Goal: Task Accomplishment & Management: Complete application form

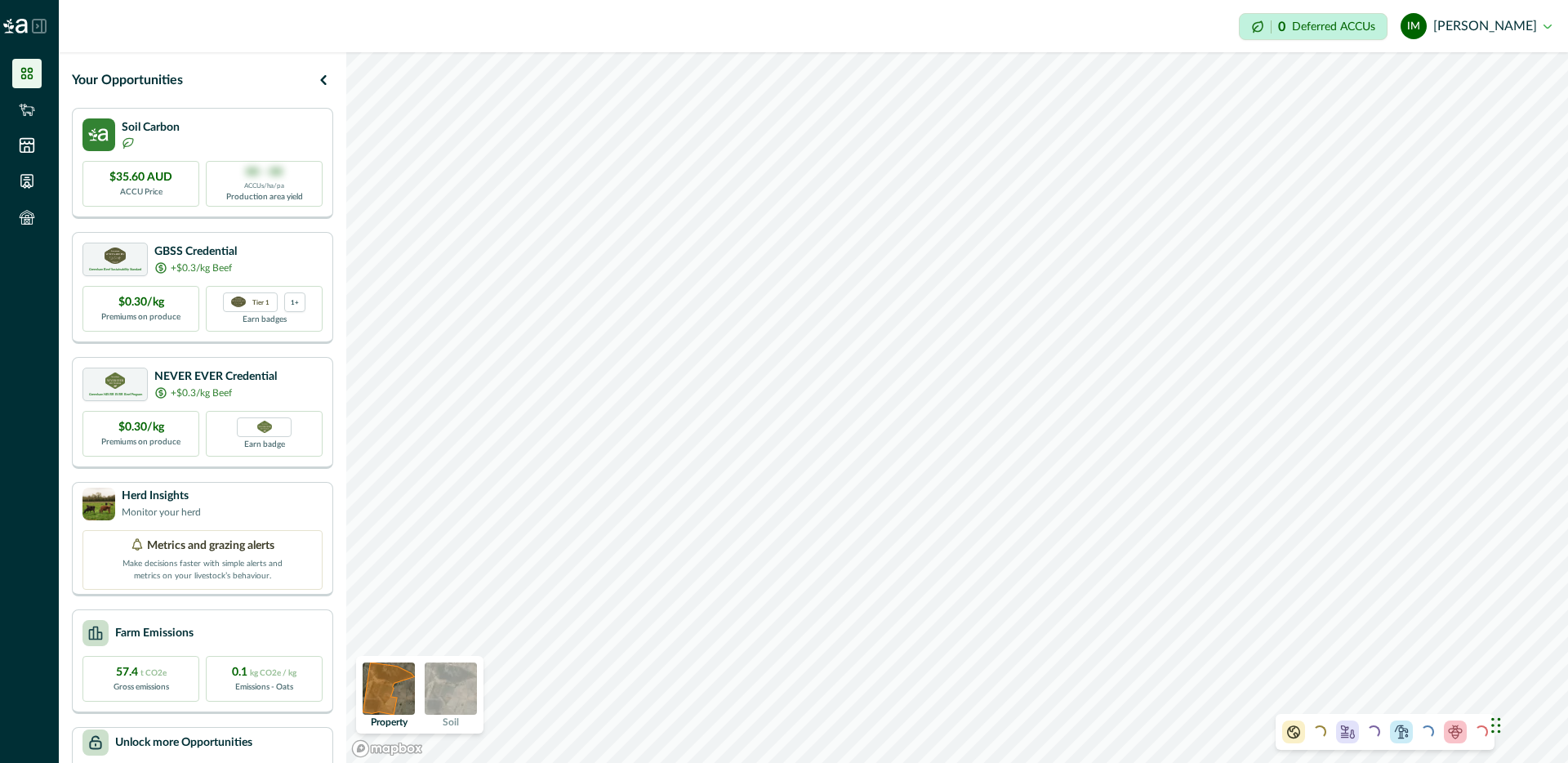
click at [460, 701] on img at bounding box center [451, 689] width 53 height 53
click at [1533, 27] on button "im [PERSON_NAME]" at bounding box center [1476, 26] width 151 height 39
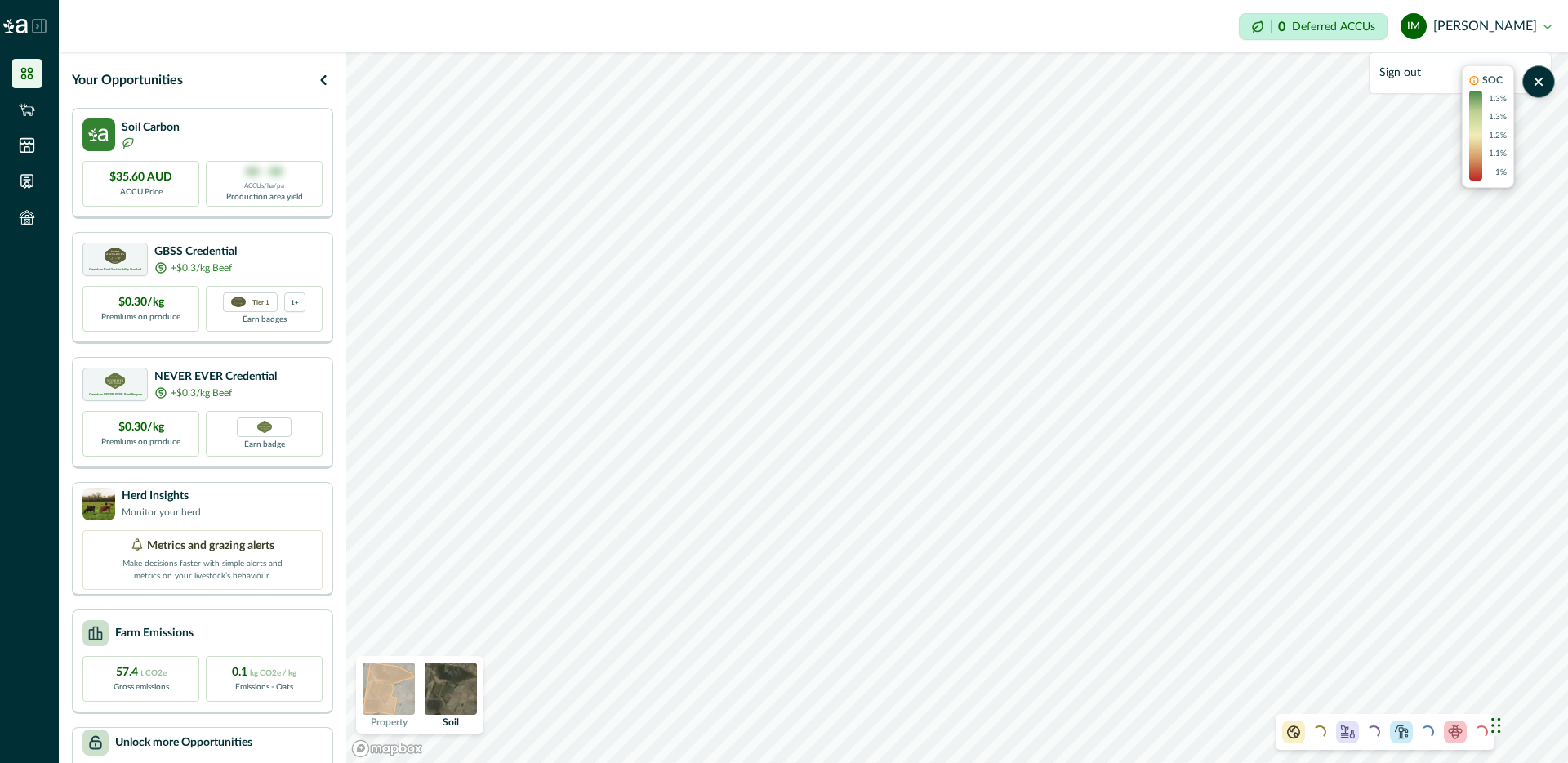
click at [1550, 30] on button "im [PERSON_NAME]" at bounding box center [1476, 26] width 151 height 39
click at [1550, 28] on button "im [PERSON_NAME]" at bounding box center [1476, 26] width 151 height 39
click at [29, 214] on icon at bounding box center [26, 215] width 11 height 6
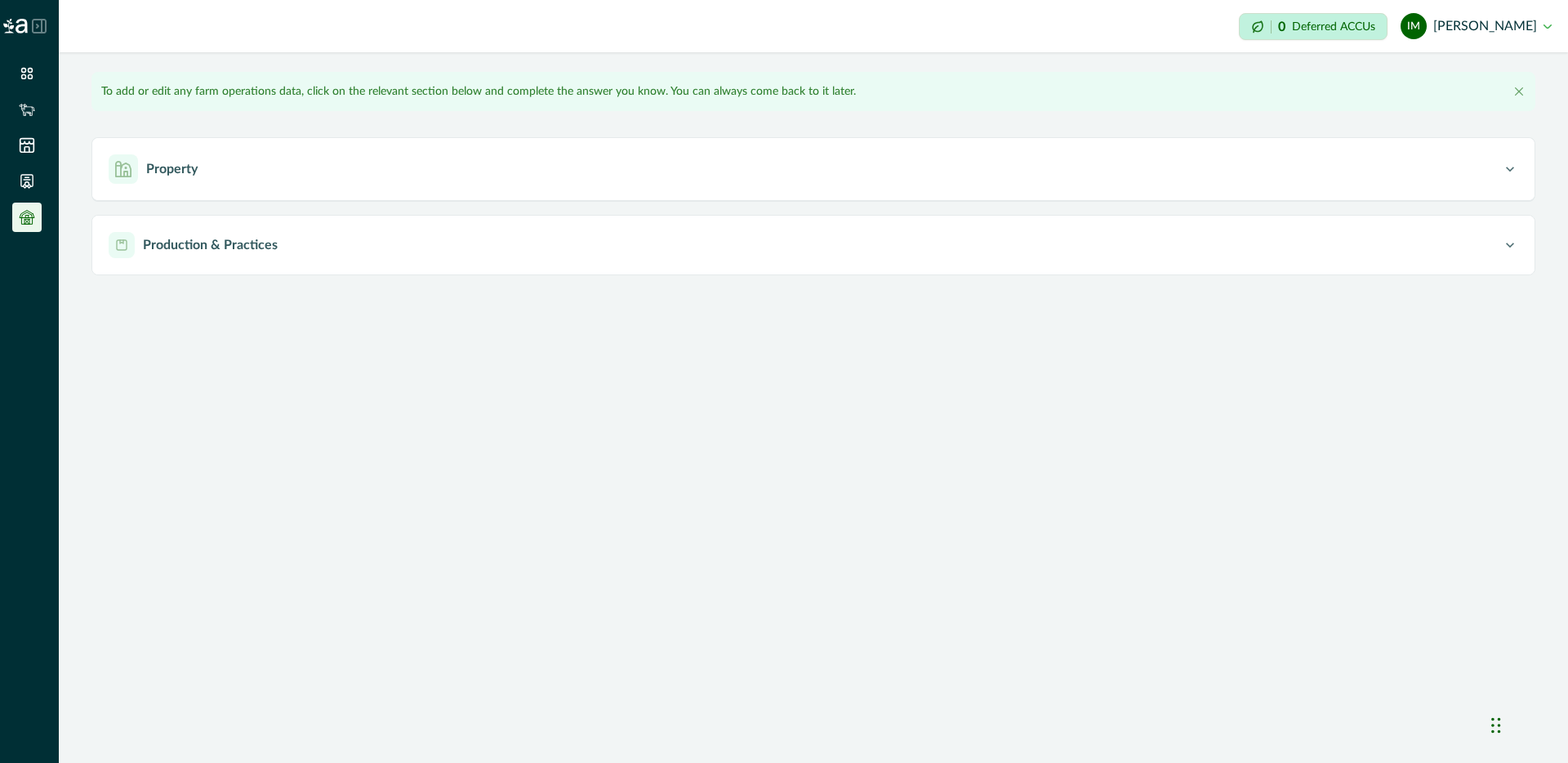
click at [39, 28] on icon at bounding box center [39, 26] width 15 height 15
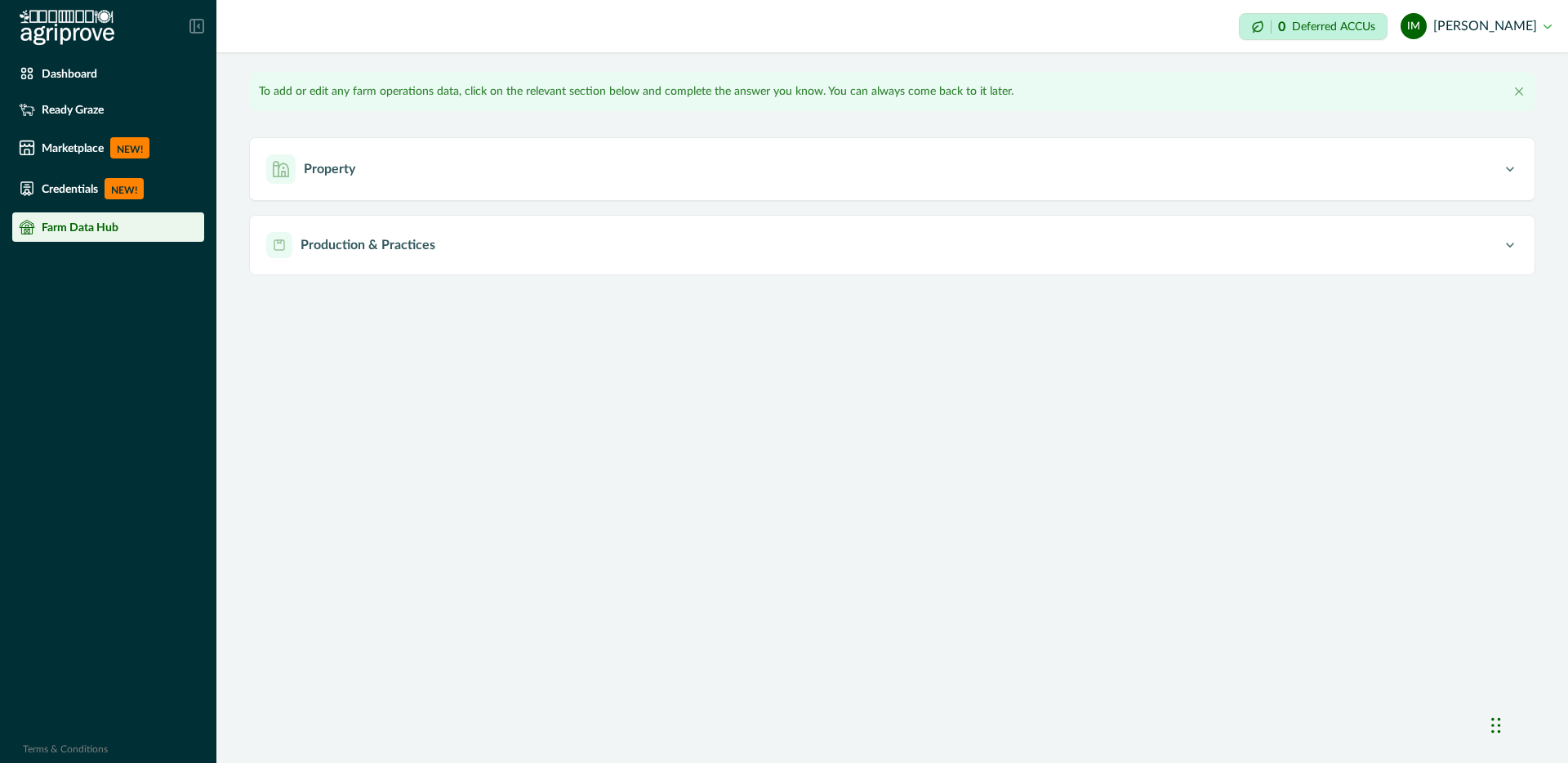
click at [1551, 30] on button "im [PERSON_NAME]" at bounding box center [1476, 26] width 151 height 39
click at [1492, 30] on button "im [PERSON_NAME]" at bounding box center [1476, 26] width 151 height 39
click at [1470, 29] on button "im [PERSON_NAME]" at bounding box center [1476, 26] width 151 height 39
click at [1500, 729] on div "Chat Widget" at bounding box center [1527, 724] width 81 height 79
click at [1520, 89] on icon "Close" at bounding box center [1520, 91] width 8 height 8
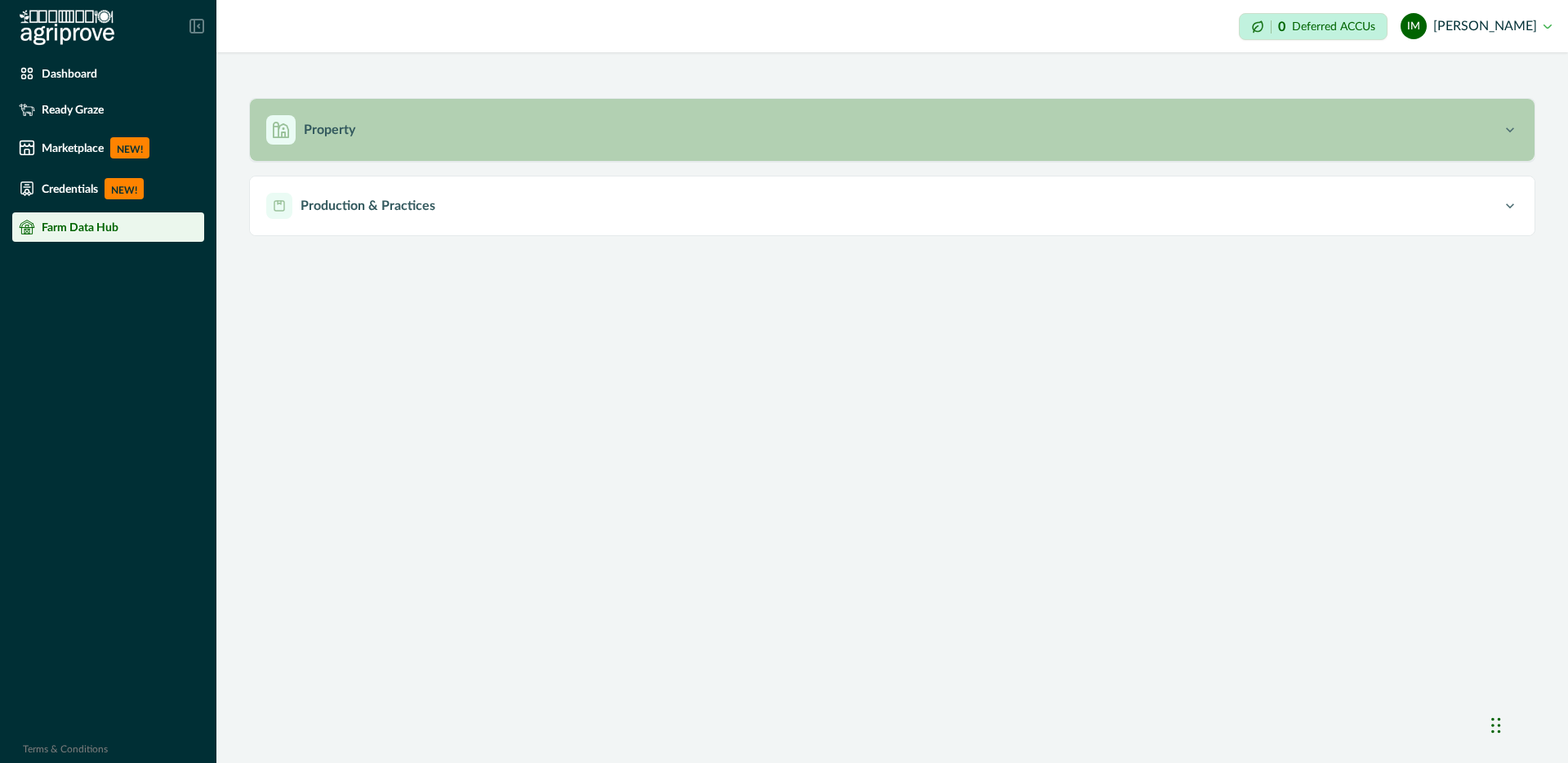
click at [1502, 133] on icon "button" at bounding box center [1511, 130] width 16 height 16
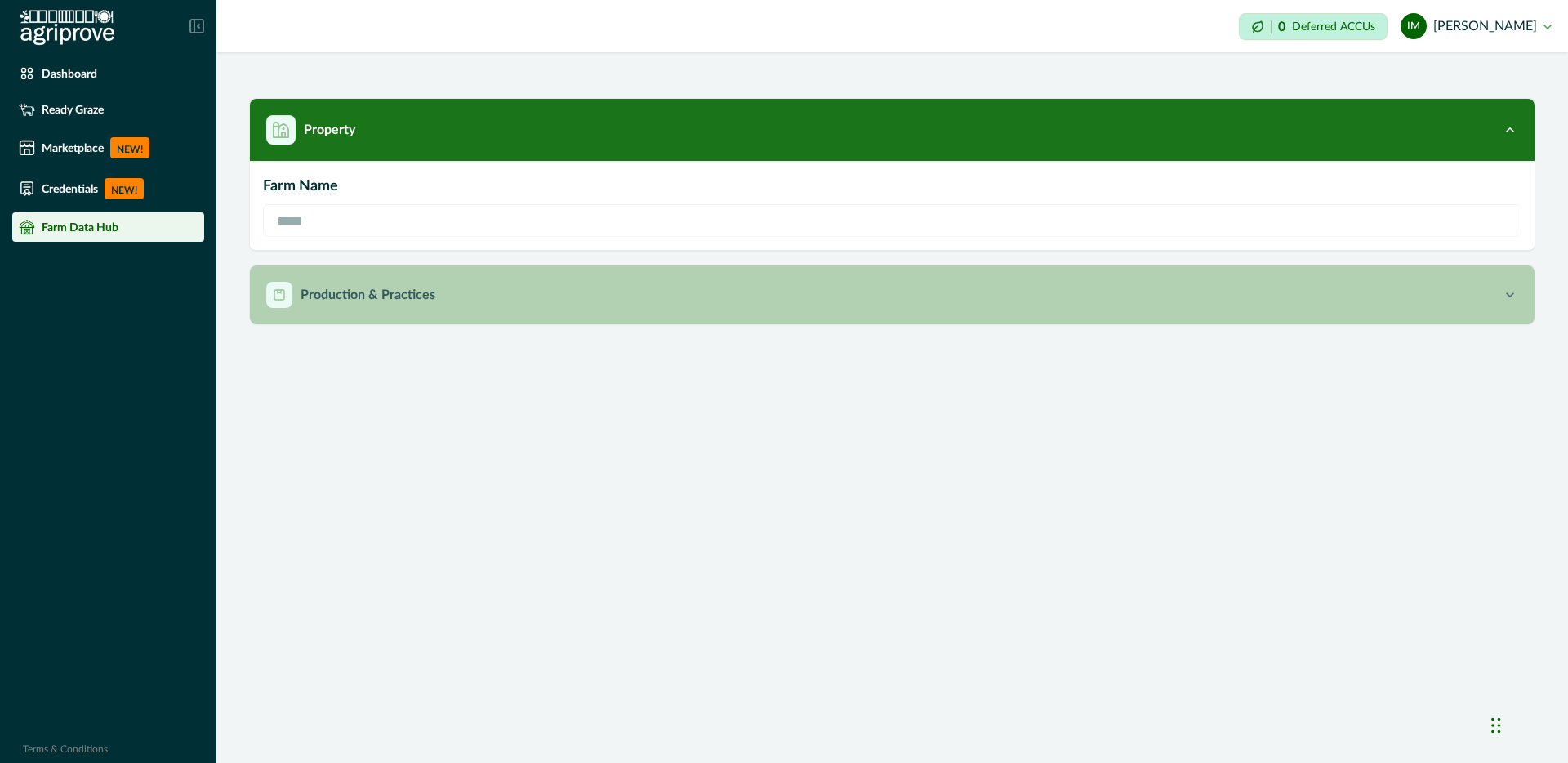
click at [1508, 302] on icon "button" at bounding box center [1511, 295] width 16 height 16
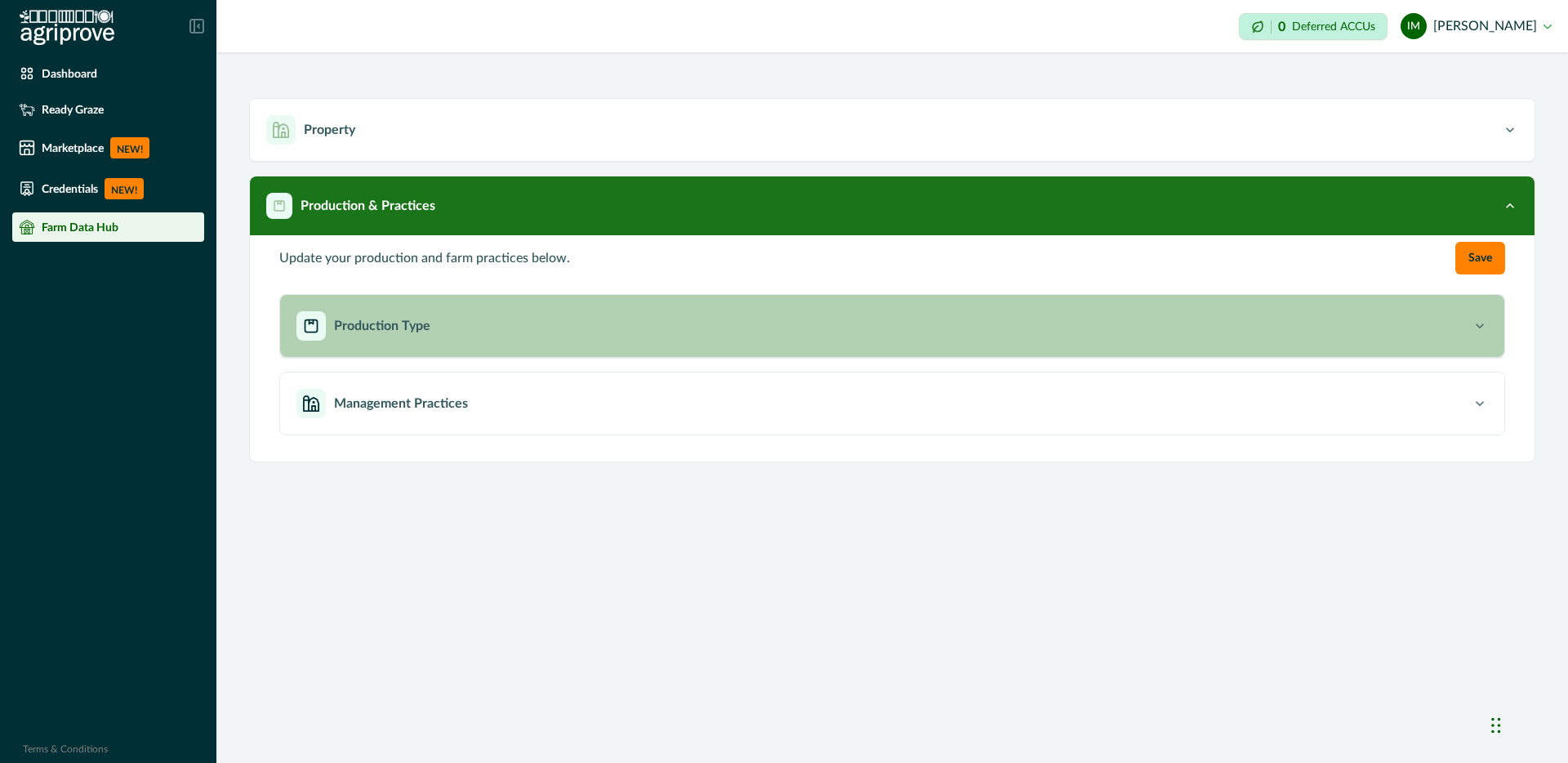
click at [1479, 324] on icon "button" at bounding box center [1480, 326] width 16 height 16
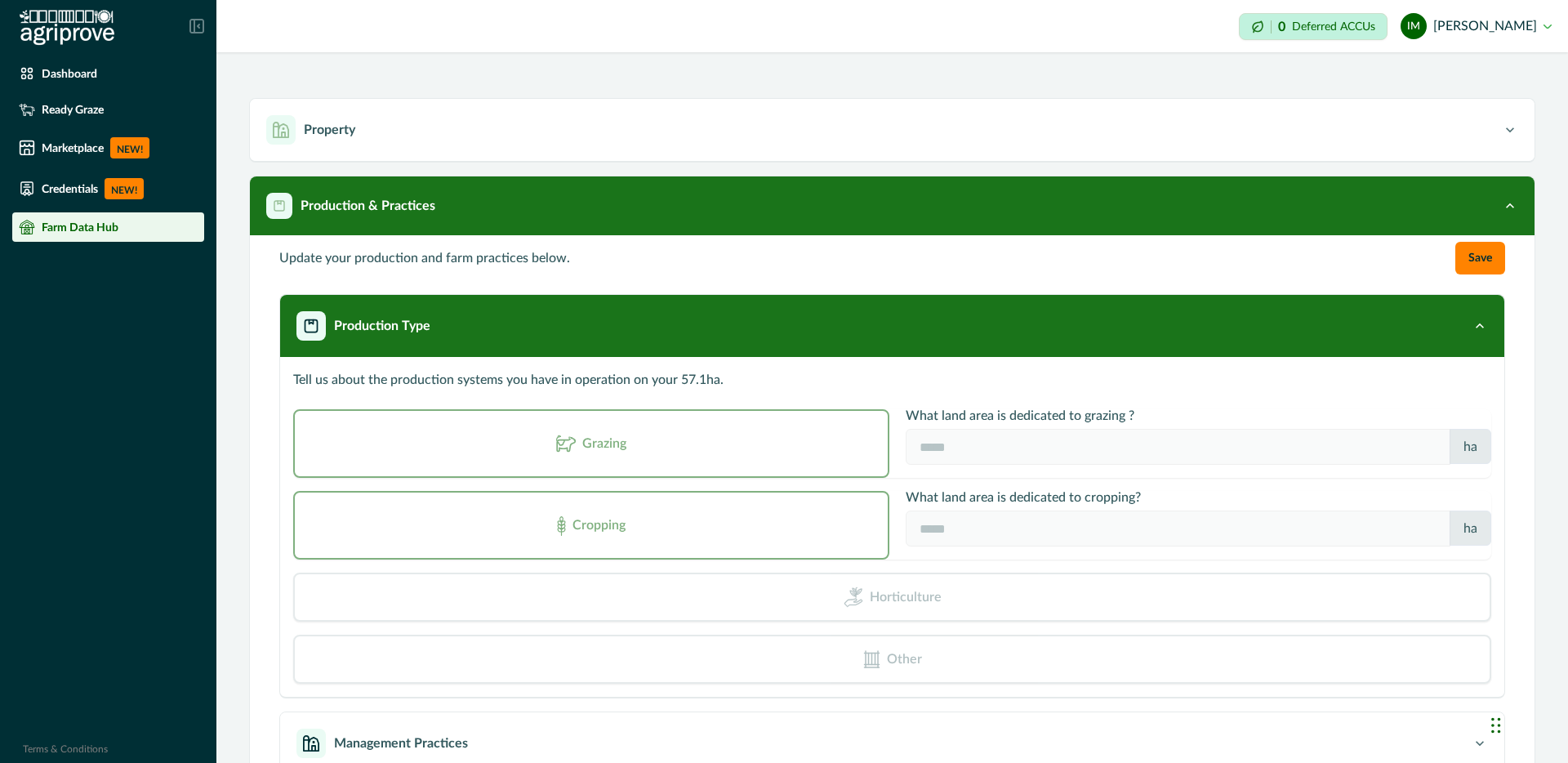
scroll to position [53, 0]
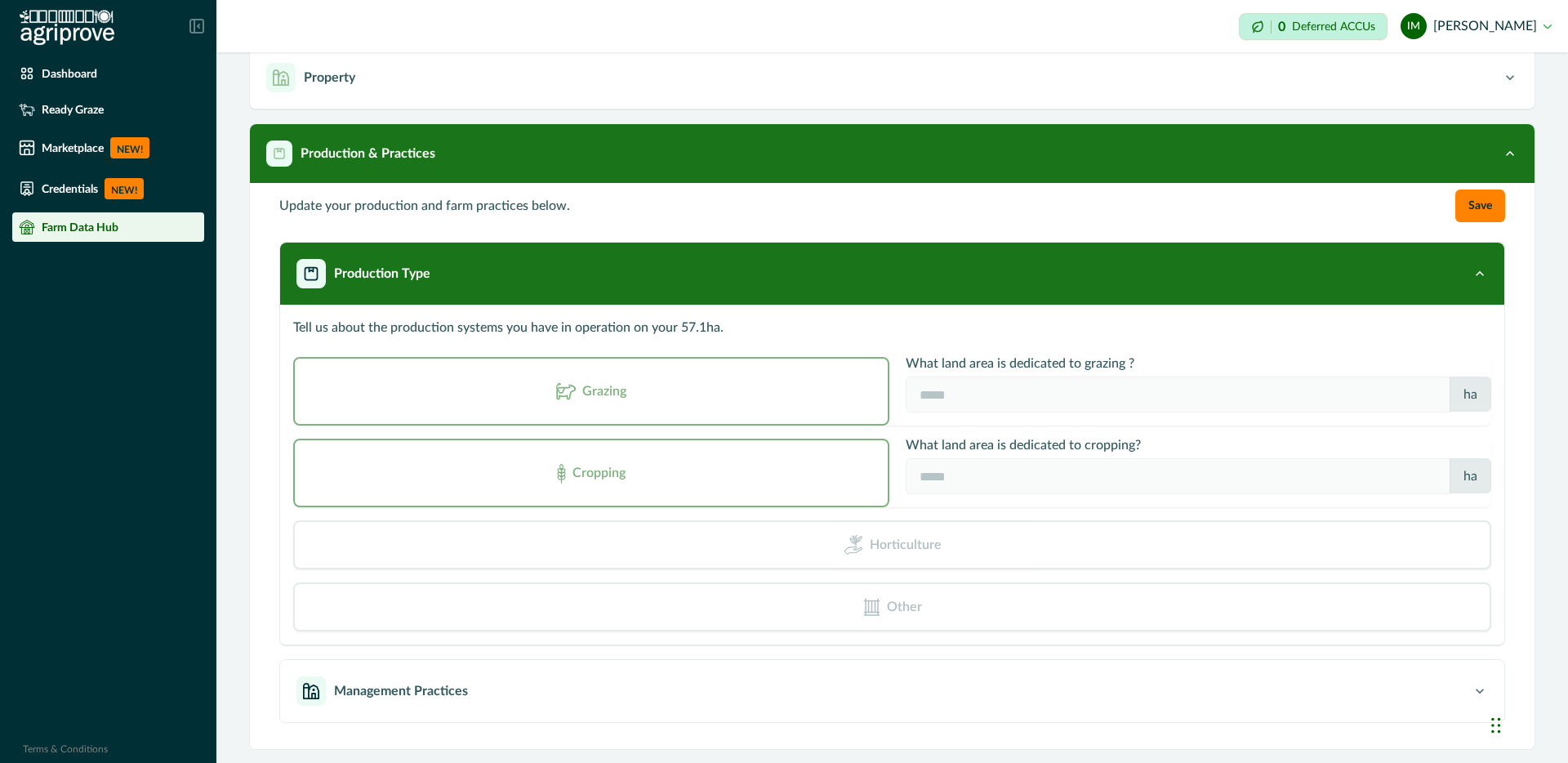
click at [909, 704] on div "Management Practices" at bounding box center [884, 692] width 1176 height 30
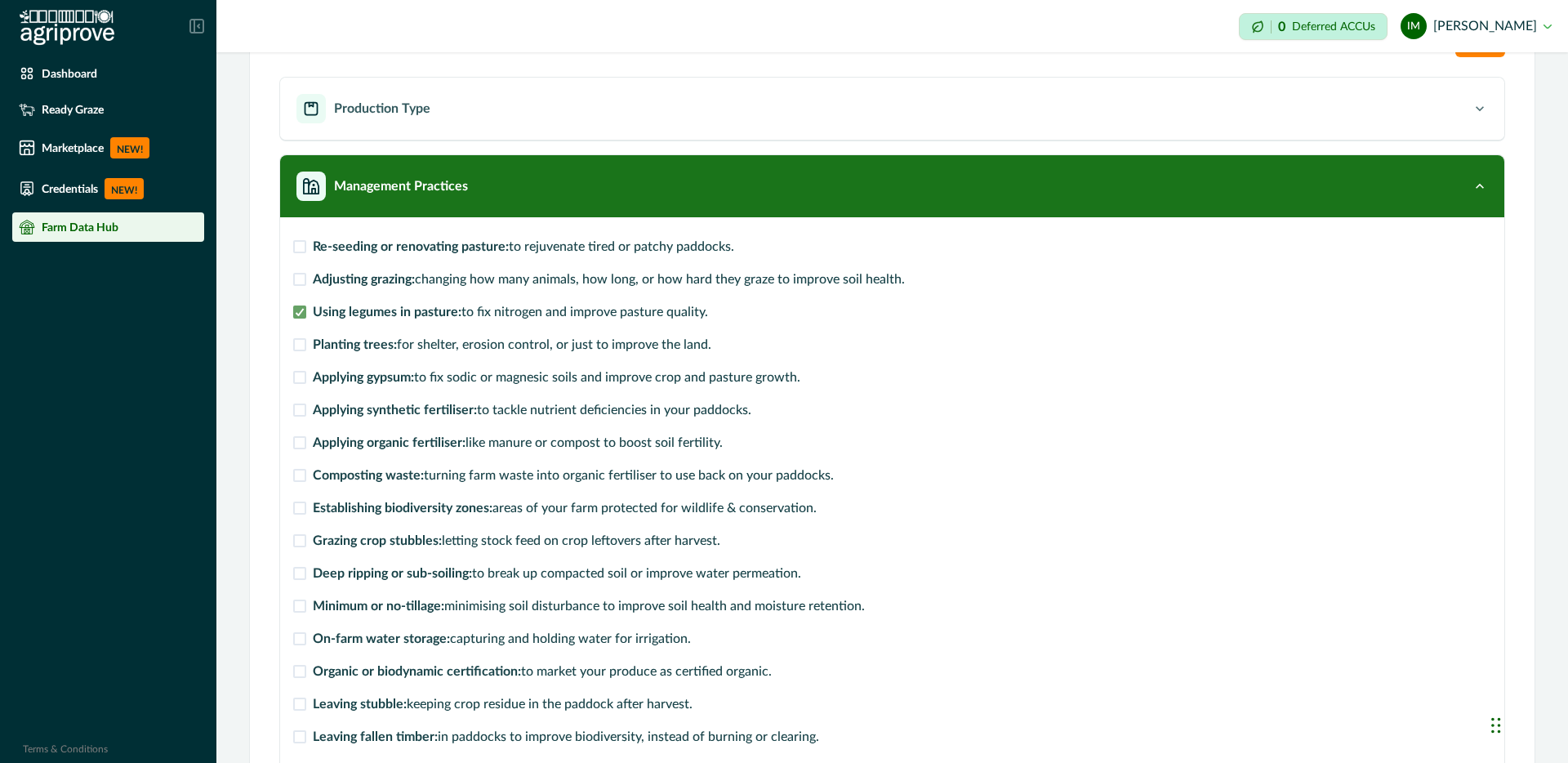
scroll to position [220, 0]
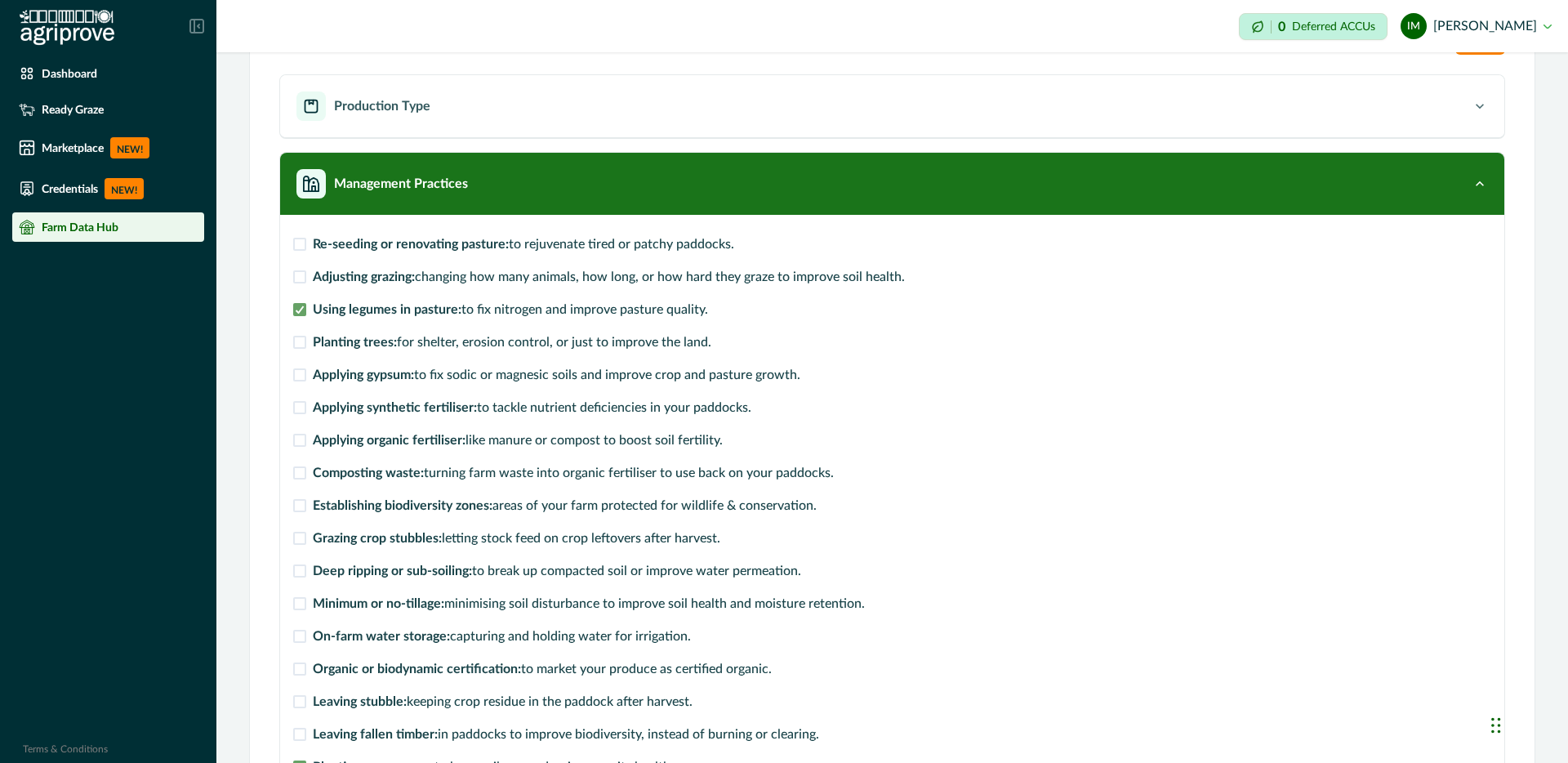
click at [301, 247] on span at bounding box center [300, 245] width 13 height 13
click at [302, 280] on span at bounding box center [300, 277] width 13 height 13
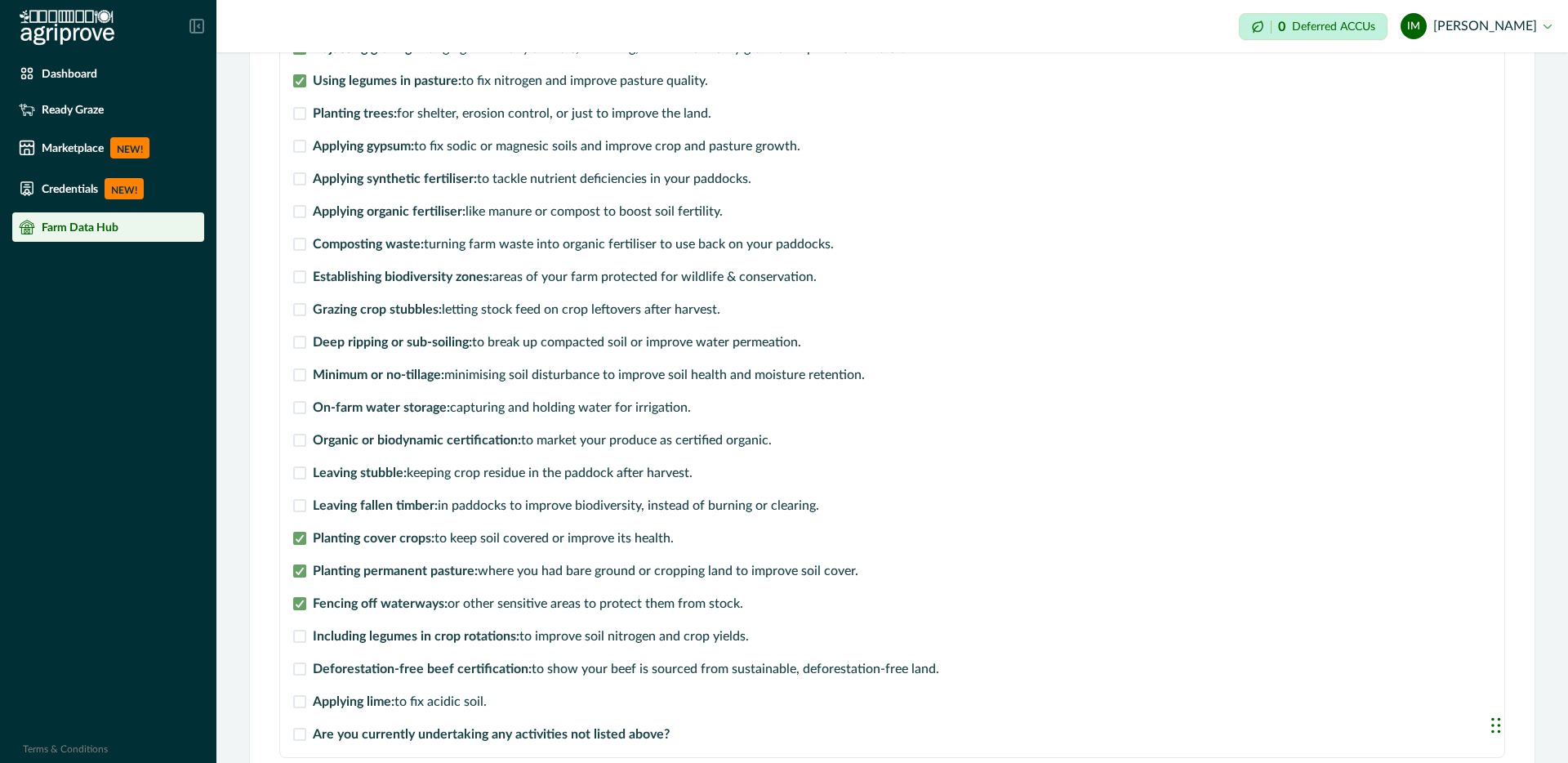
scroll to position [452, 0]
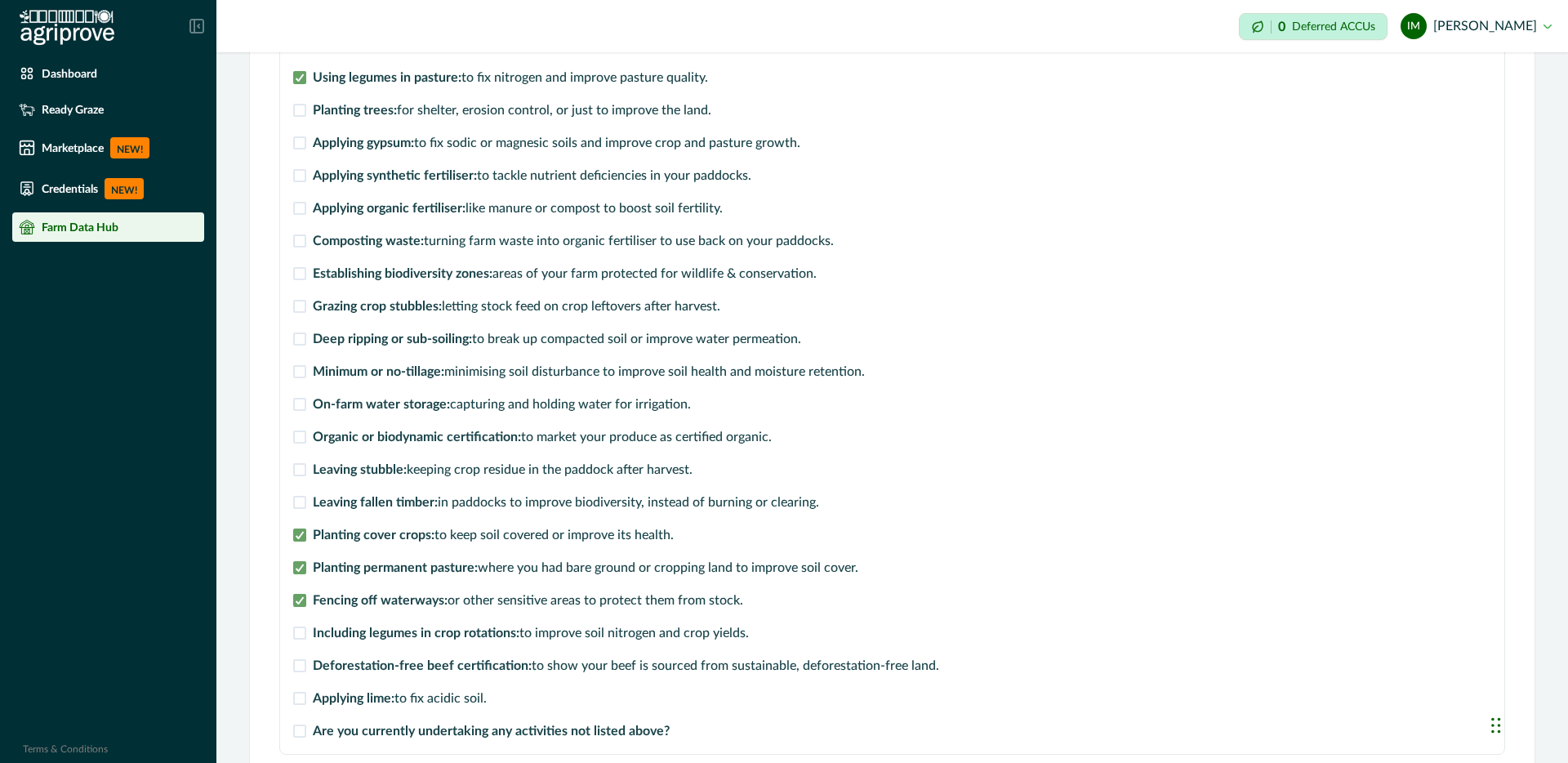
drag, startPoint x: 303, startPoint y: 405, endPoint x: 319, endPoint y: 410, distance: 16.8
click at [305, 405] on span at bounding box center [300, 405] width 13 height 13
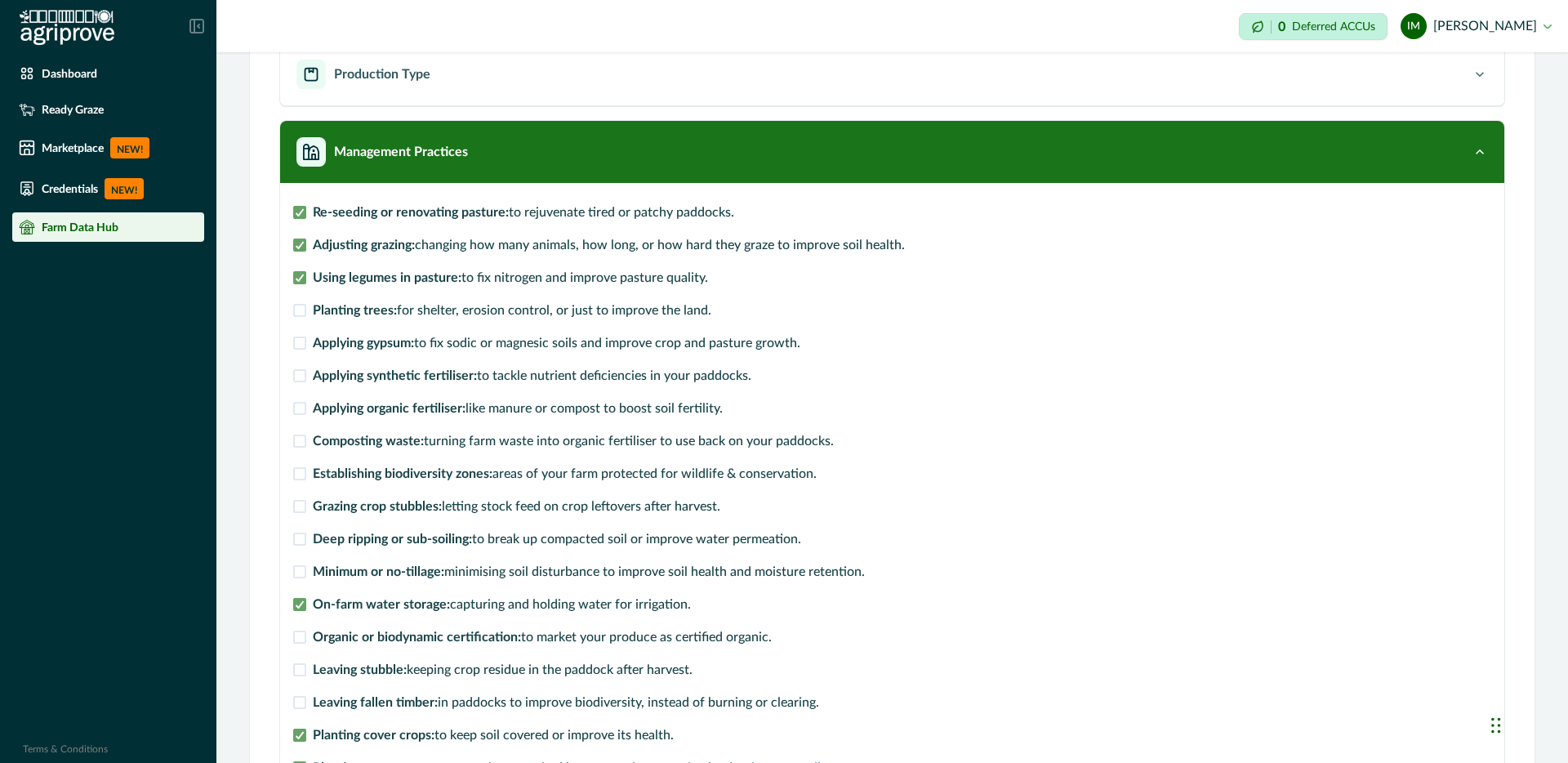
scroll to position [177, 0]
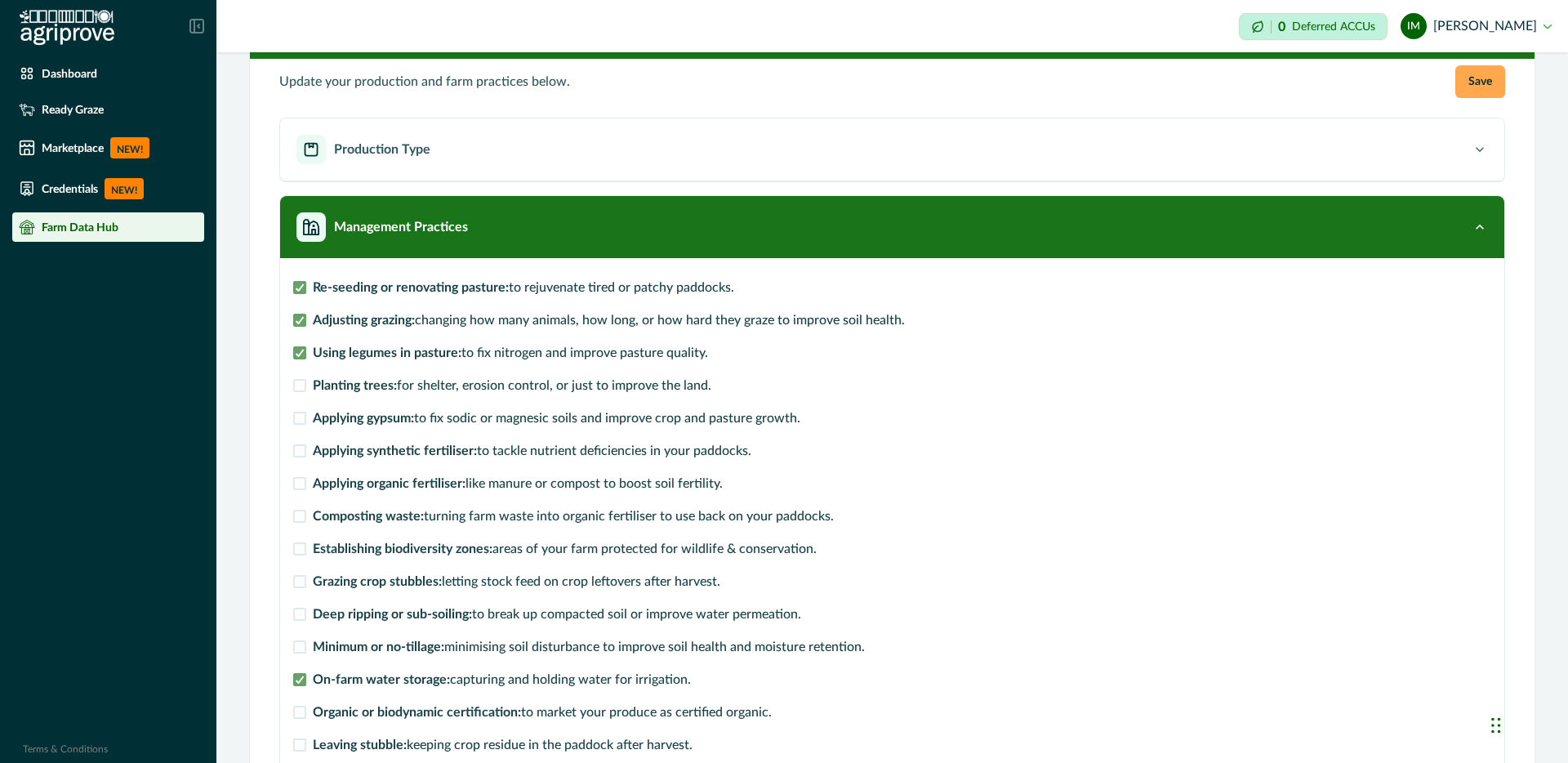
click at [1483, 80] on button "Save" at bounding box center [1480, 82] width 50 height 33
